Goal: Browse casually: Explore the website without a specific task or goal

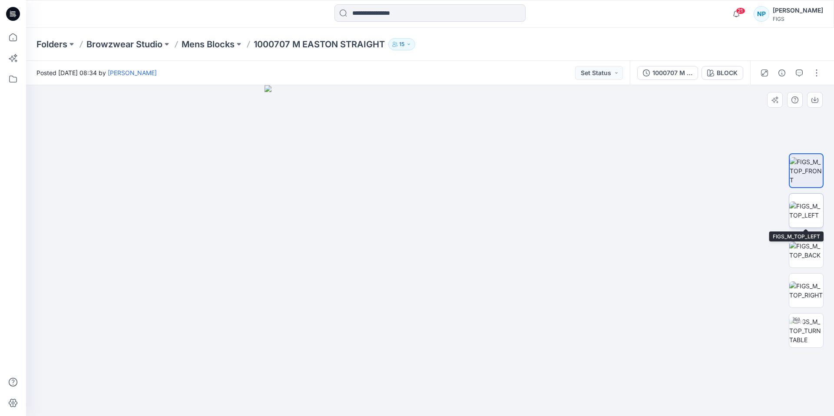
click at [795, 214] on img at bounding box center [806, 211] width 34 height 18
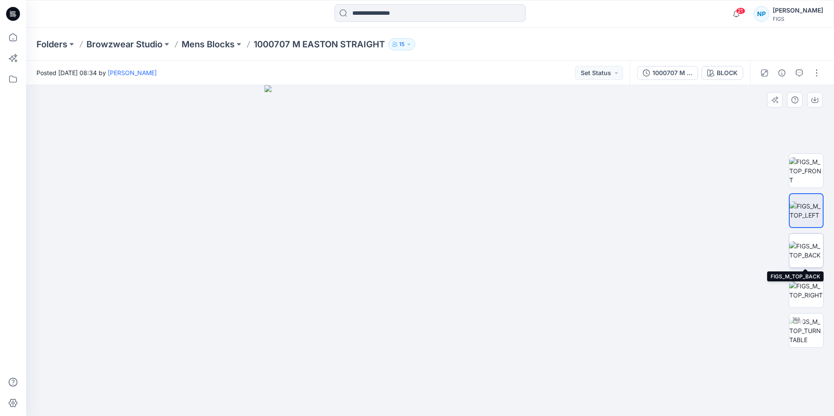
click at [809, 242] on img at bounding box center [806, 251] width 34 height 18
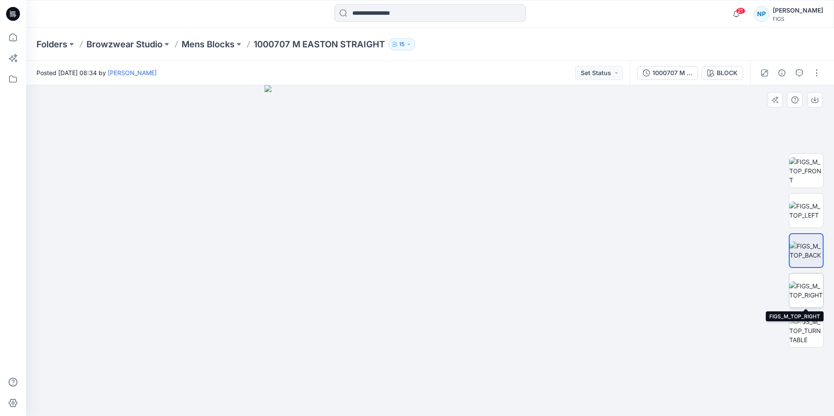
click at [806, 285] on img at bounding box center [806, 291] width 34 height 18
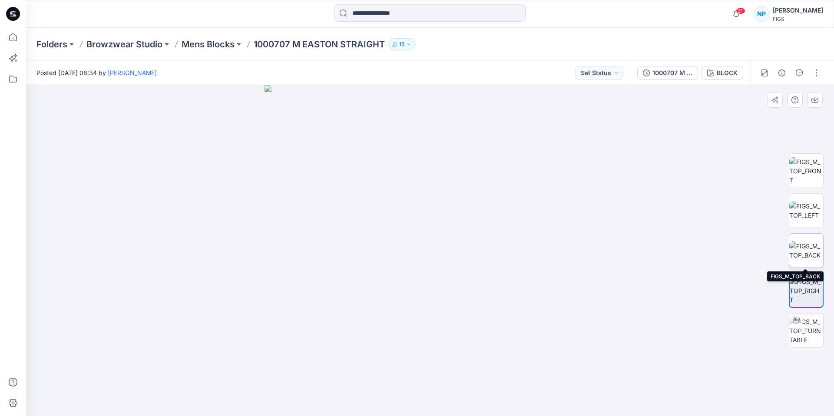
click at [805, 260] on img at bounding box center [806, 251] width 34 height 18
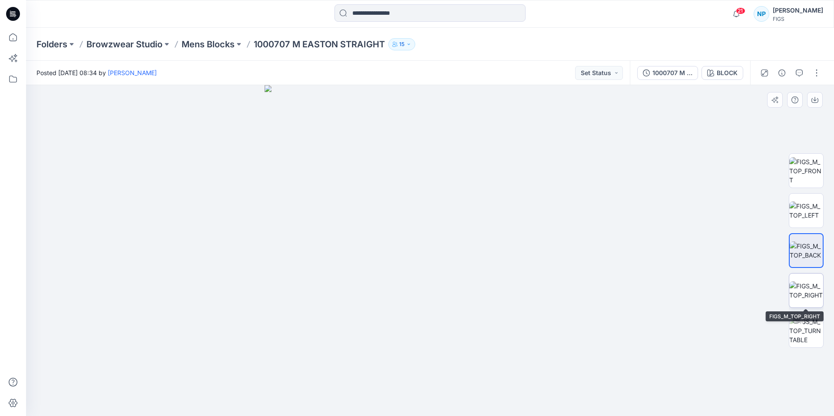
click at [797, 291] on img at bounding box center [806, 291] width 34 height 18
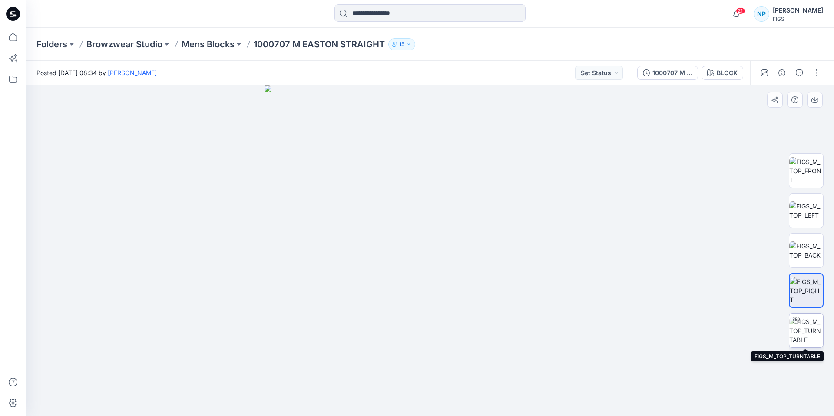
click at [818, 335] on img at bounding box center [806, 330] width 34 height 27
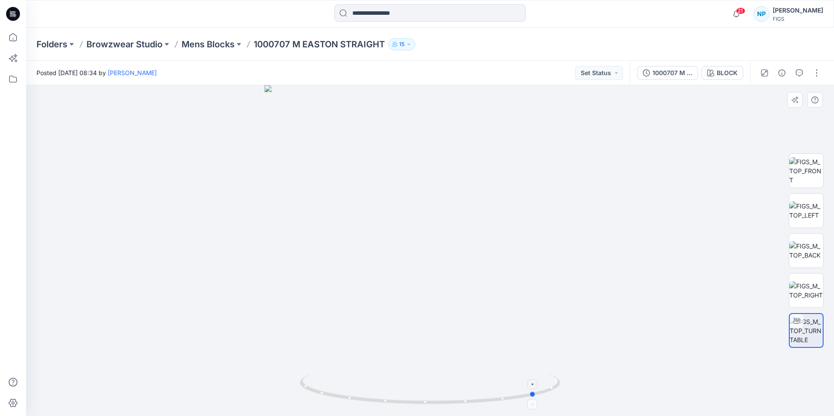
drag, startPoint x: 495, startPoint y: 401, endPoint x: 341, endPoint y: 385, distance: 155.1
click at [341, 385] on icon at bounding box center [431, 390] width 263 height 33
drag, startPoint x: 508, startPoint y: 398, endPoint x: 424, endPoint y: 405, distance: 84.1
click at [424, 405] on icon at bounding box center [431, 390] width 263 height 33
drag, startPoint x: 431, startPoint y: 169, endPoint x: 431, endPoint y: 342, distance: 172.9
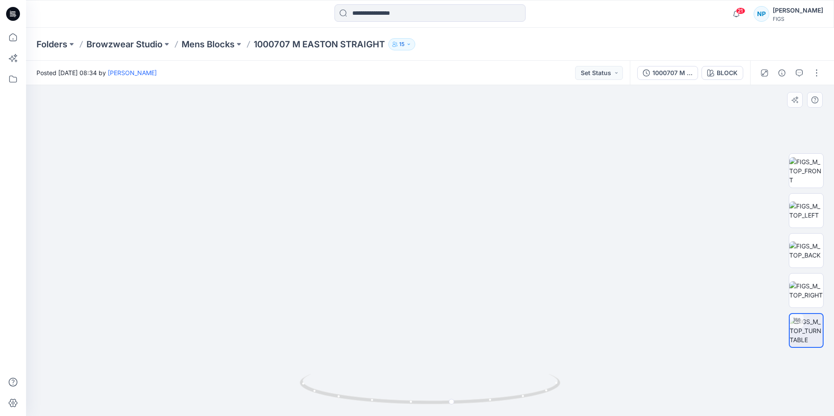
click at [431, 342] on img at bounding box center [432, 158] width 1031 height 517
click at [609, 237] on div at bounding box center [430, 250] width 808 height 331
drag, startPoint x: 663, startPoint y: 247, endPoint x: 585, endPoint y: 263, distance: 79.8
click at [585, 263] on img at bounding box center [352, 171] width 1031 height 492
drag, startPoint x: 530, startPoint y: 396, endPoint x: 505, endPoint y: 402, distance: 25.8
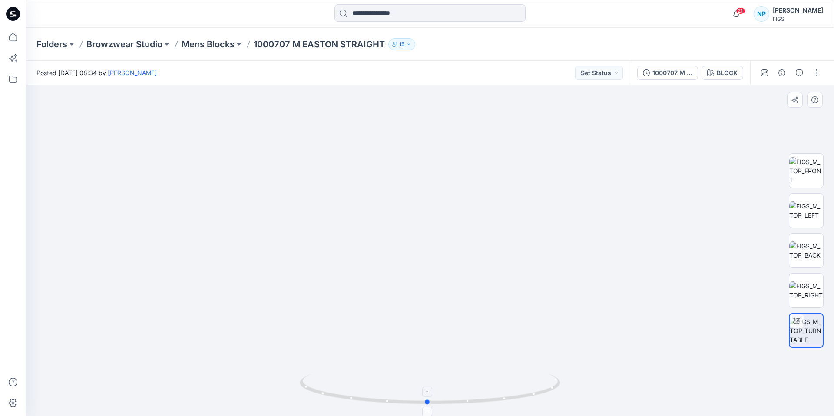
click at [505, 402] on icon at bounding box center [431, 390] width 263 height 33
drag, startPoint x: 523, startPoint y: 395, endPoint x: 498, endPoint y: 405, distance: 27.5
click at [498, 405] on icon at bounding box center [431, 390] width 263 height 33
drag, startPoint x: 515, startPoint y: 400, endPoint x: 553, endPoint y: 392, distance: 38.6
click at [553, 392] on icon at bounding box center [431, 390] width 263 height 33
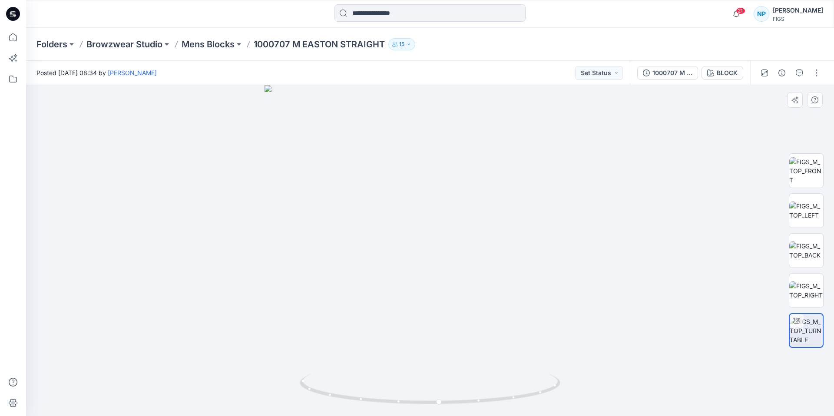
click at [634, 318] on div at bounding box center [430, 250] width 808 height 331
